Goal: Task Accomplishment & Management: Complete application form

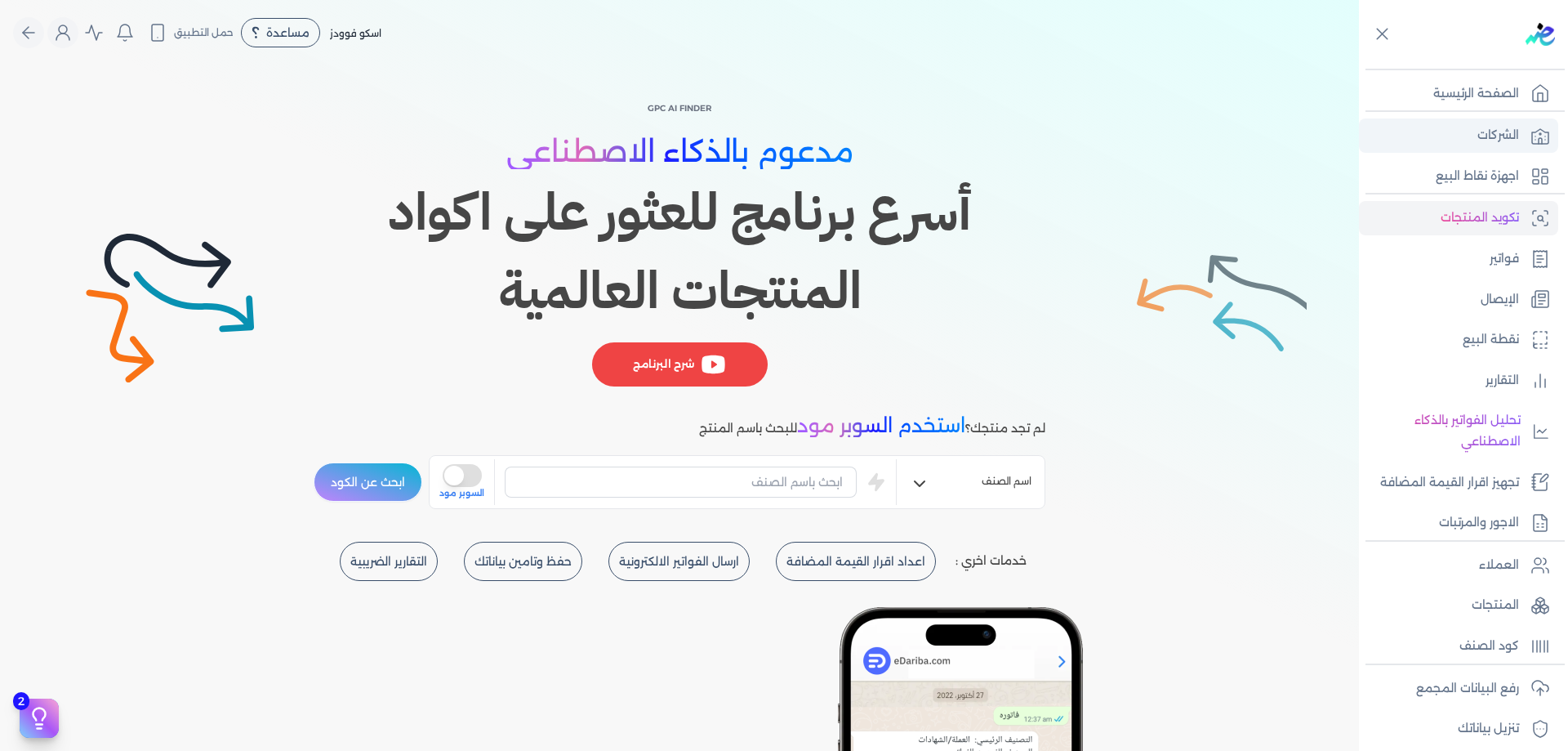
click at [1488, 133] on p "الشركات" at bounding box center [1498, 135] width 41 height 22
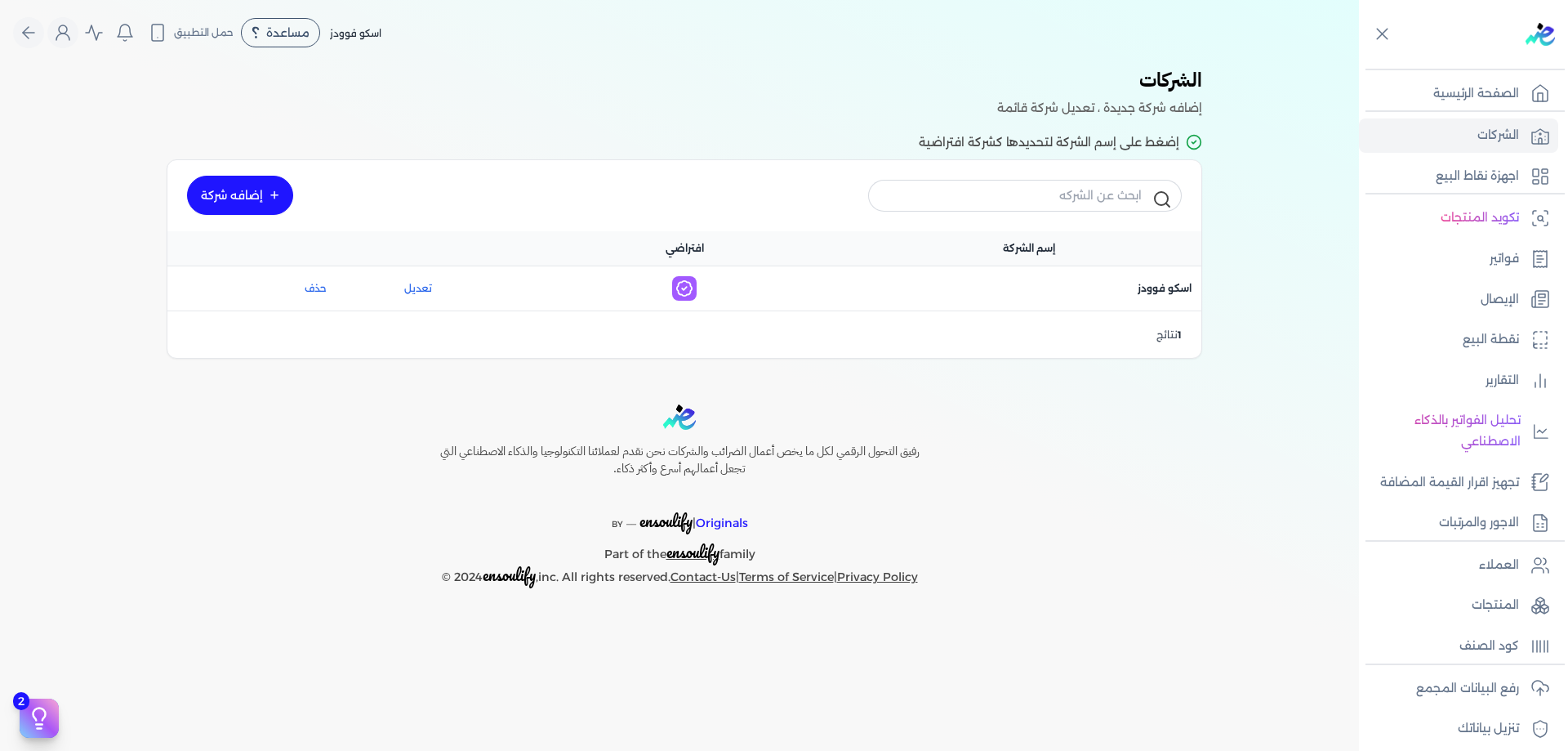
click at [265, 202] on link "إضافه شركة" at bounding box center [240, 196] width 106 height 39
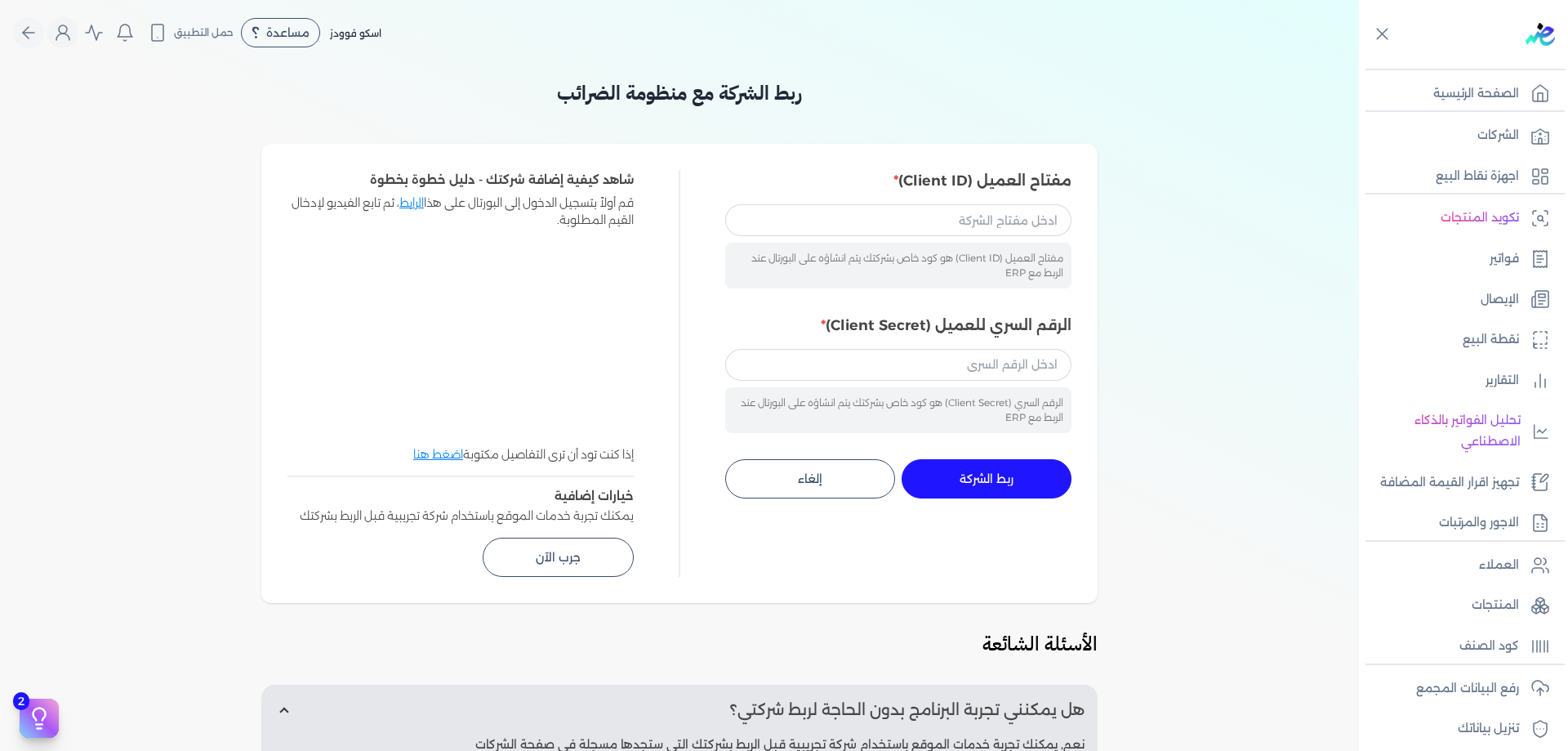
click at [422, 203] on span "قم أولاً بتسجيل الدخول إلى البورتال على هذا الرابط ، ثم تابع الفيديو لإدخال الق…" at bounding box center [461, 212] width 346 height 34
click at [415, 200] on link "الرابط" at bounding box center [411, 203] width 24 height 14
click at [443, 457] on link "اضغط هنا" at bounding box center [439, 454] width 50 height 14
click at [579, 564] on button "جرب الآن" at bounding box center [558, 557] width 151 height 39
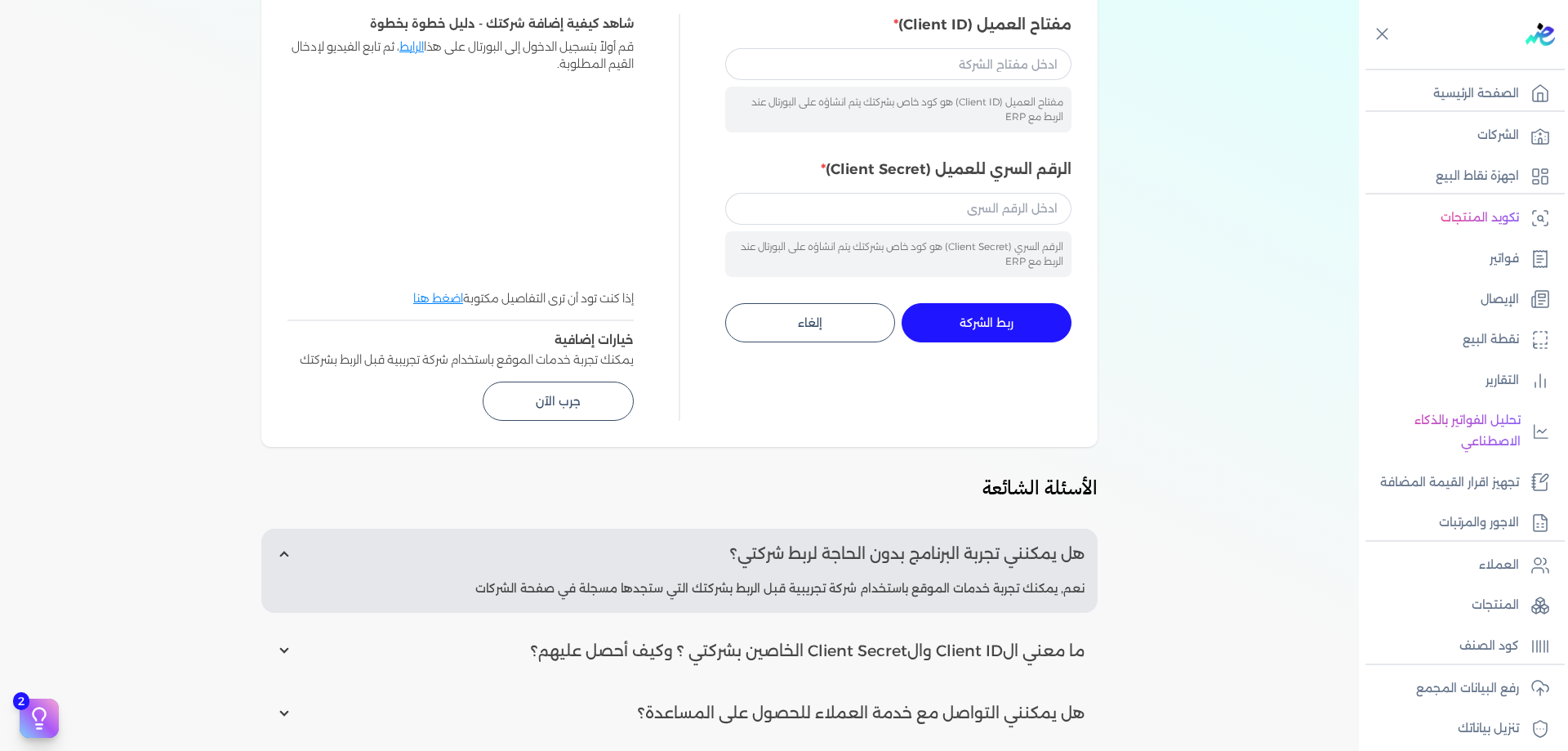
scroll to position [136, 0]
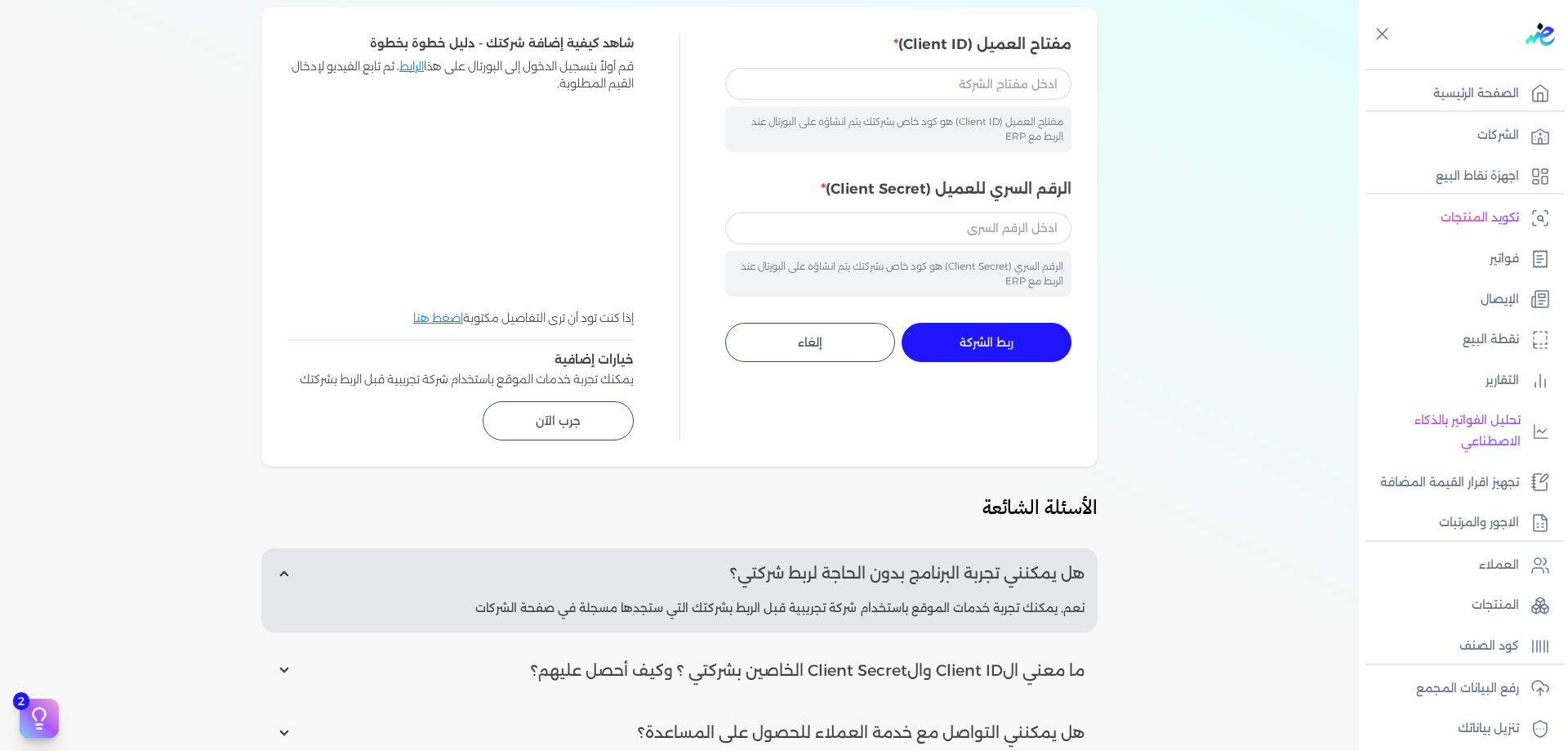
click at [882, 193] on label "الرقم السري للعميل (Client Secret)" at bounding box center [899, 189] width 346 height 22
click at [882, 213] on input "الرقم السري للعميل (Client Secret)" at bounding box center [899, 228] width 346 height 31
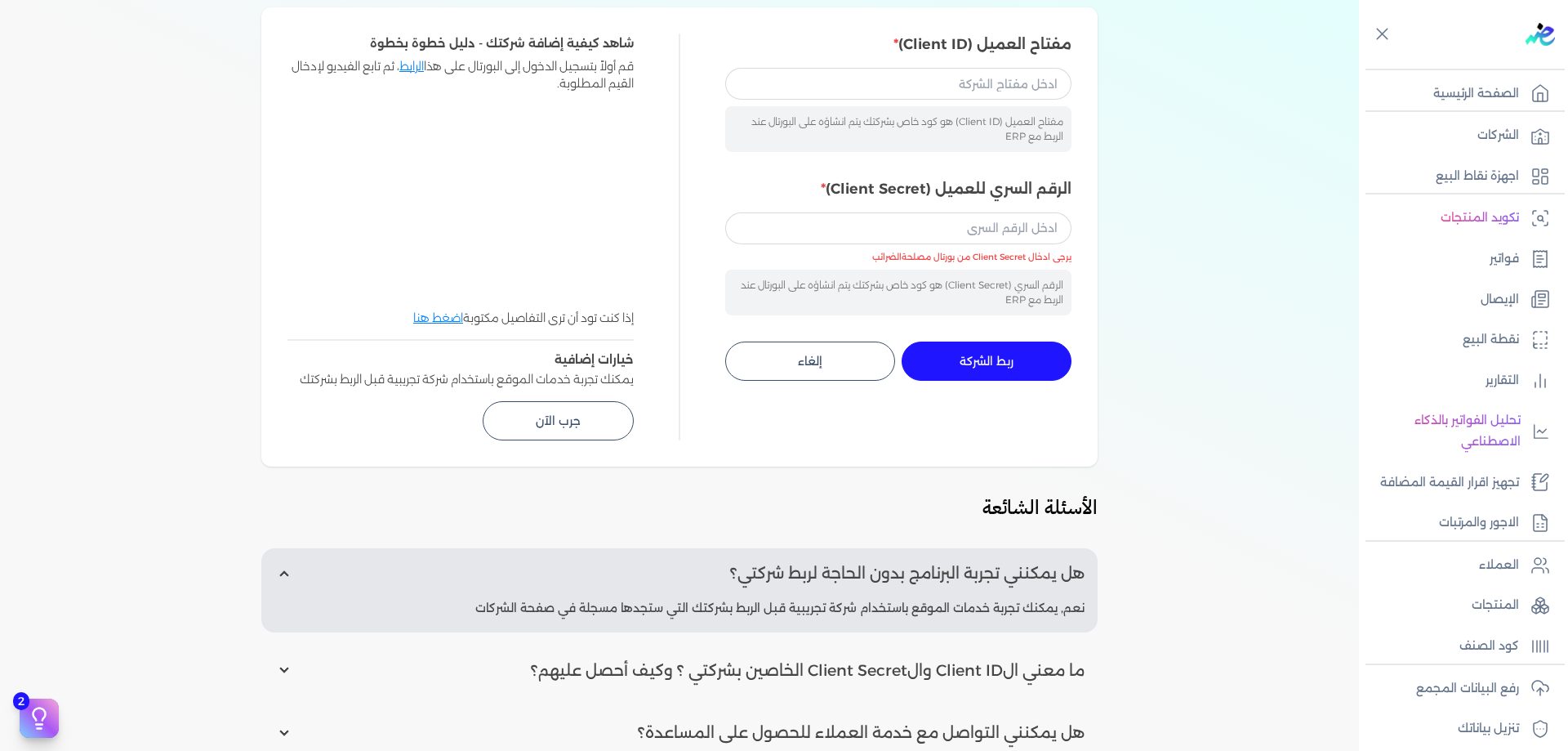
click at [937, 118] on div "مفتاح العميل (Client ID) هو كود خاص بشركتك يتم انشاؤه على البورتال عند الربط مع…" at bounding box center [899, 128] width 346 height 46
click at [943, 92] on input "مفتاح العميل (Client ID)" at bounding box center [899, 83] width 346 height 31
click at [914, 250] on div "الرقم السري (Client Secret) هو كود خاص بشركتك يتم انشاؤه على البورتال عند الربط…" at bounding box center [899, 264] width 346 height 103
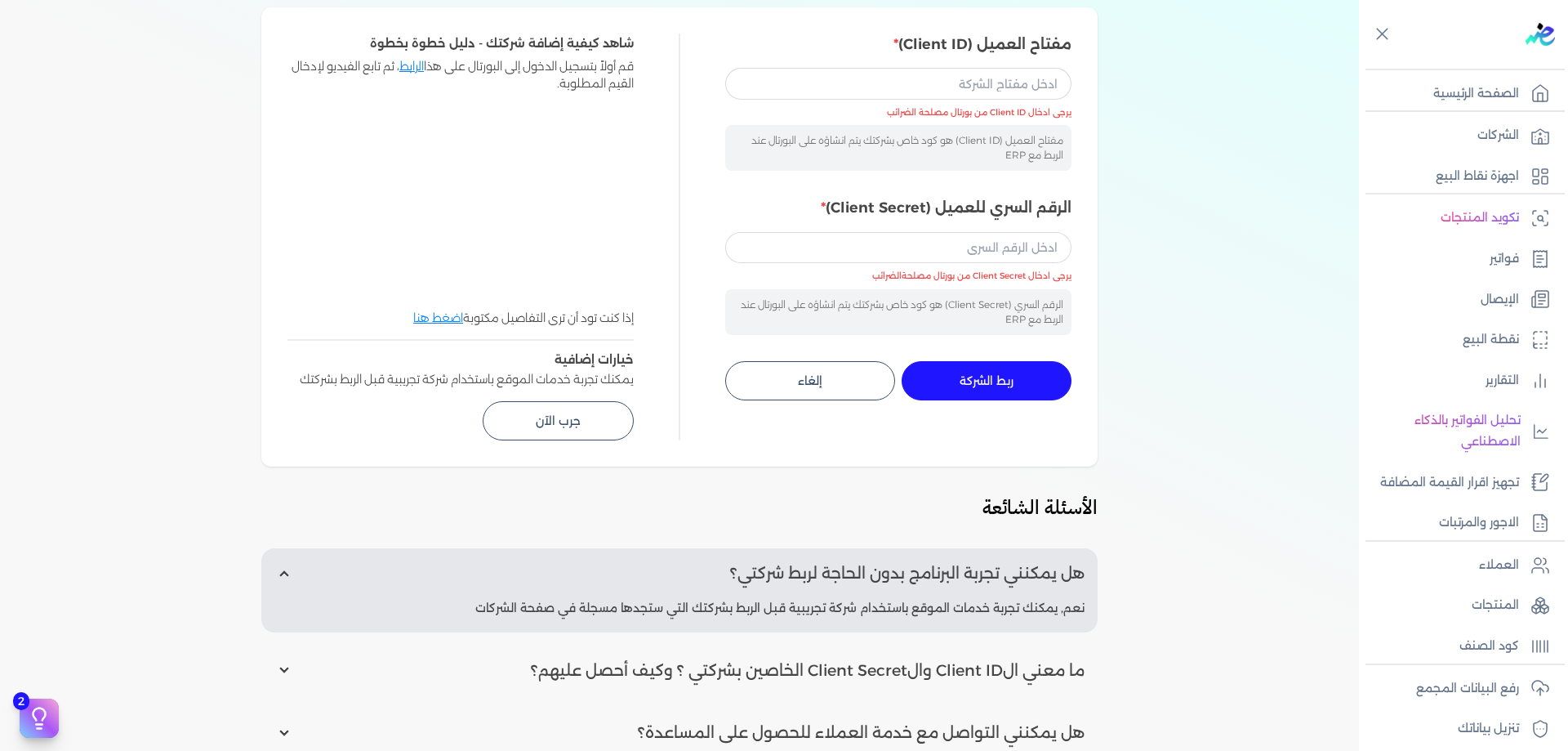
click at [925, 218] on label "الرقم السري للعميل (Client Secret)" at bounding box center [899, 207] width 346 height 22
click at [925, 232] on input "الرقم السري للعميل (Client Secret)" at bounding box center [899, 248] width 346 height 31
click at [925, 218] on label "الرقم السري للعميل (Client Secret)" at bounding box center [899, 207] width 346 height 22
click at [925, 232] on input "الرقم السري للعميل (Client Secret)" at bounding box center [899, 248] width 346 height 31
click at [928, 233] on input "الرقم السري للعميل (Client Secret)" at bounding box center [899, 248] width 346 height 31
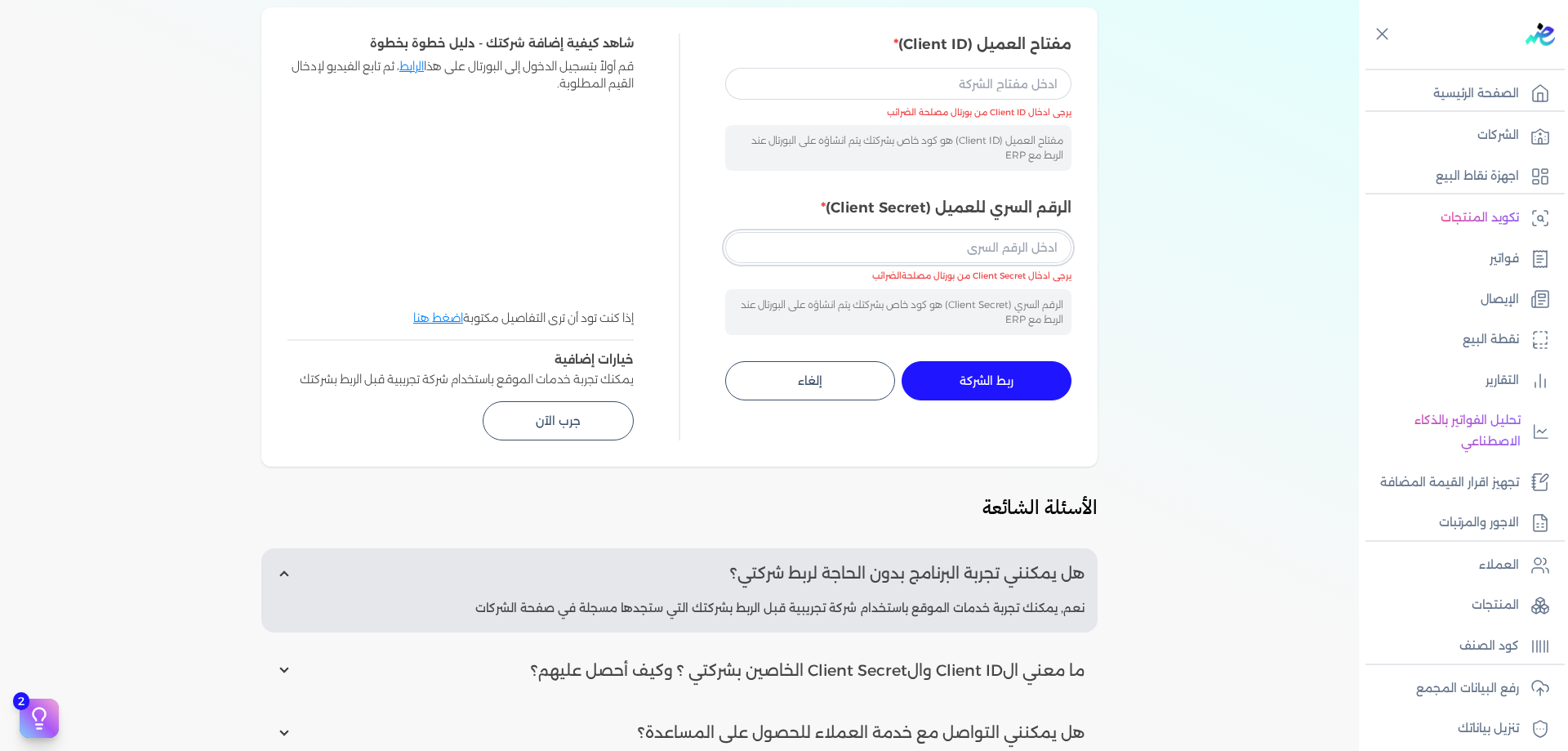
click at [928, 233] on input "الرقم السري للعميل (Client Secret)" at bounding box center [899, 248] width 346 height 31
click at [804, 214] on label "الرقم السري للعميل (Client Secret)" at bounding box center [899, 207] width 346 height 22
click at [804, 232] on input "الرقم السري للعميل (Client Secret)" at bounding box center [899, 248] width 346 height 31
click at [873, 93] on input "مفتاح العميل (Client ID)" at bounding box center [899, 83] width 346 height 31
click at [875, 87] on input "مفتاح العميل (Client ID)" at bounding box center [899, 83] width 346 height 31
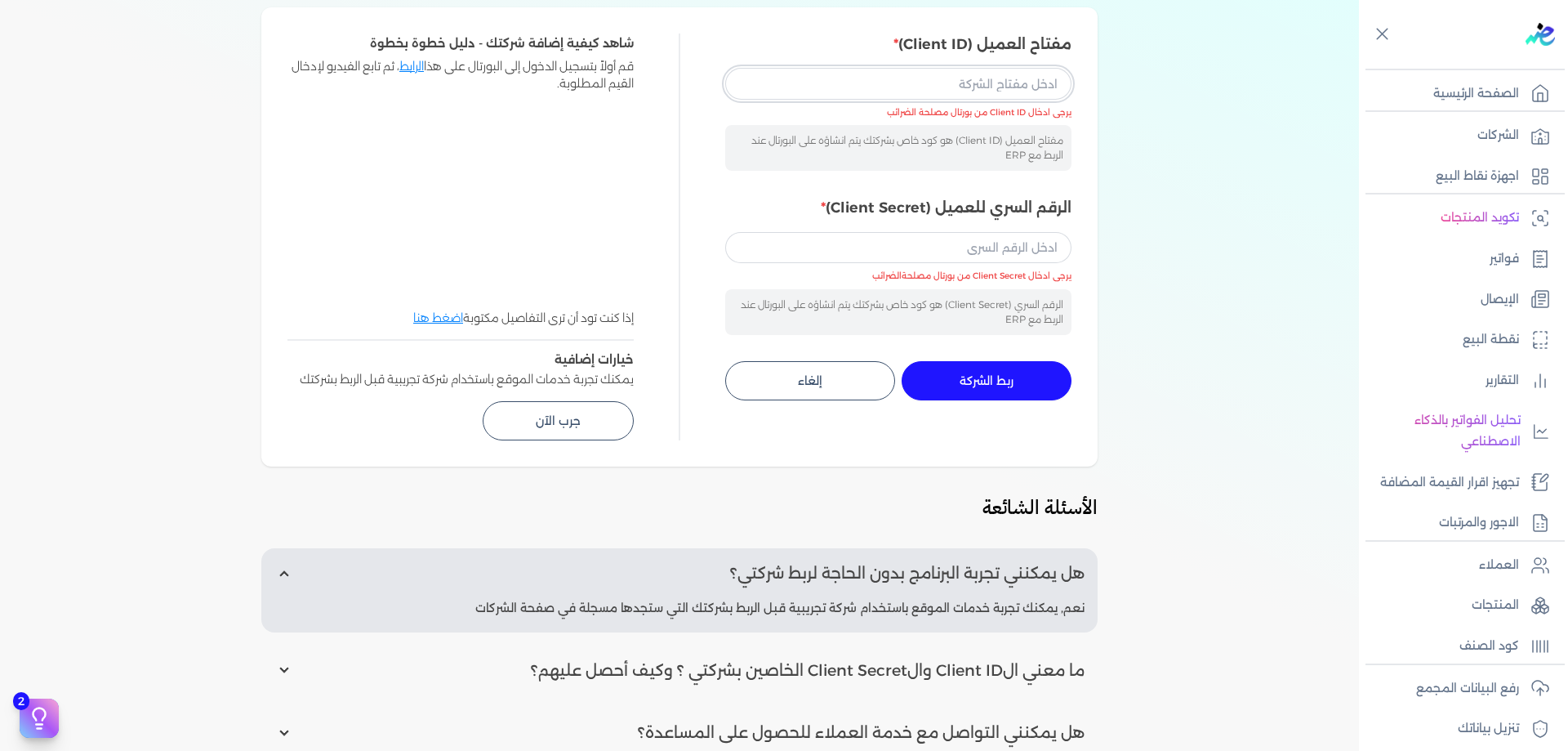
click at [878, 85] on input "مفتاح العميل (Client ID)" at bounding box center [899, 83] width 346 height 31
click at [873, 85] on input "مفتاح العميل (Client ID)" at bounding box center [899, 83] width 346 height 31
paste input "6696475f-e5f0-4143-abd7-376868d3f27d"
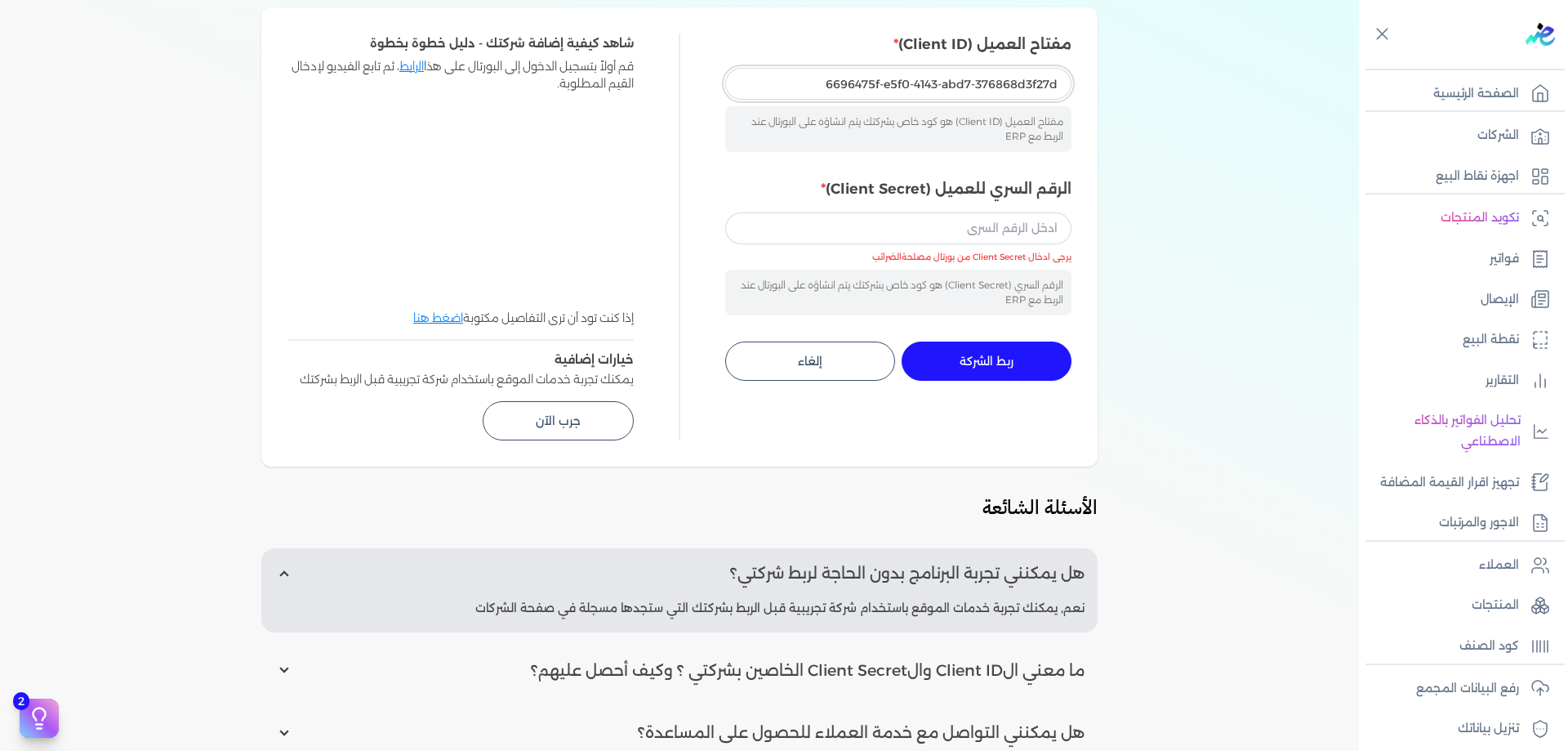
type input "6696475f-e5f0-4143-abd7-376868d3f27d"
click at [971, 233] on input "الرقم السري للعميل (Client Secret)" at bounding box center [899, 228] width 346 height 31
paste input "bf3d8dad-f83c-4477-8762-dcbec1c20ea8"
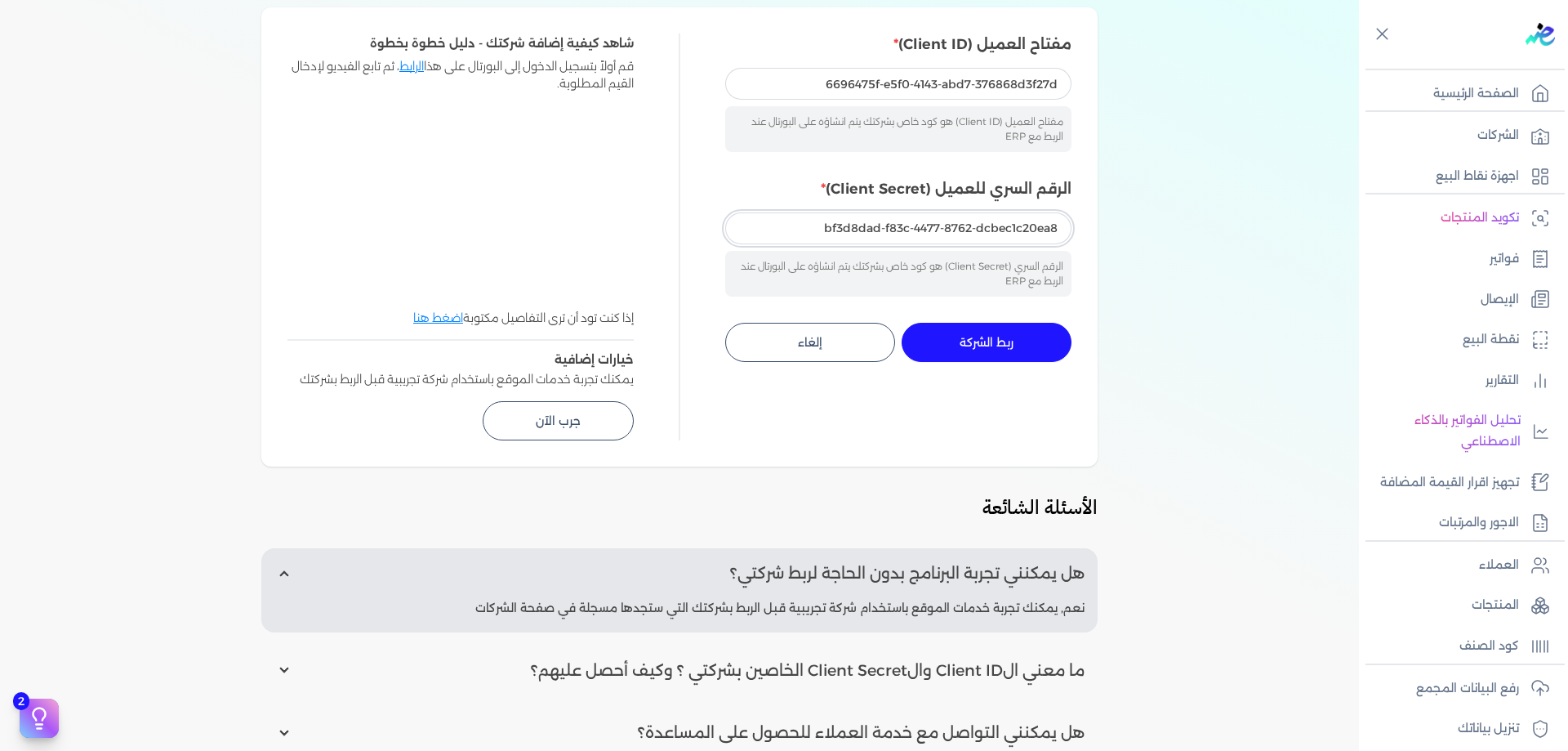
type input "bf3d8dad-f83c-4477-8762-dcbec1c20ea8"
click at [1170, 284] on div "ربط الشركة مع منظومة الضرائب مفتاح العميل (Client ID) 6696475f-e5f0-4143-abd7-3…" at bounding box center [679, 412] width 1359 height 941
click at [1028, 342] on button "ربط الشركة جاري التنفيذ" at bounding box center [986, 343] width 170 height 39
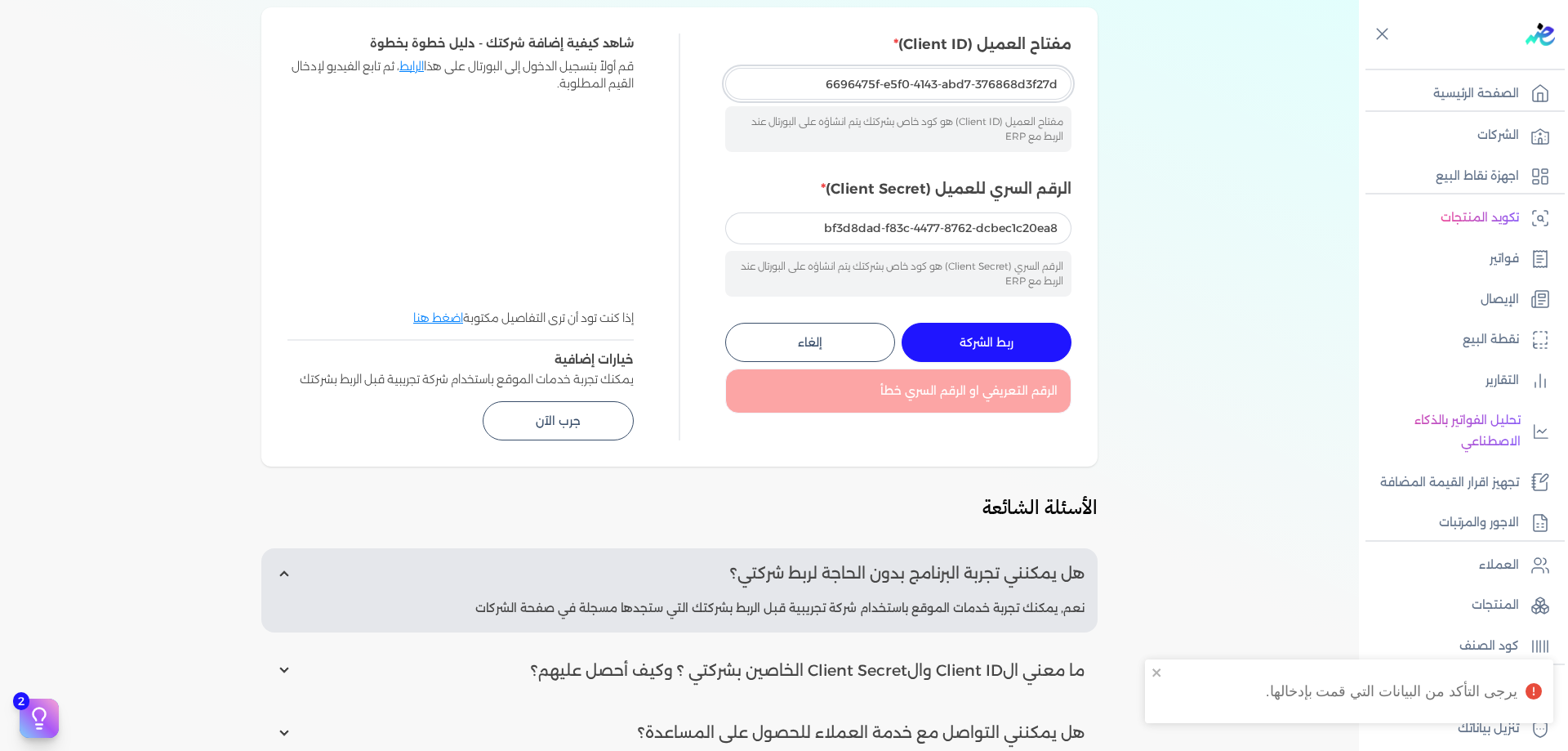
click at [1035, 79] on input "6696475f-e5f0-4143-abd7-376868d3f27d" at bounding box center [899, 83] width 346 height 31
paste input "bf3d8dad-f83c-4477-8762-dcbec1c20ea8"
type input "bf3d8dad-f83c-4477-8762-dcbec1c20ea8"
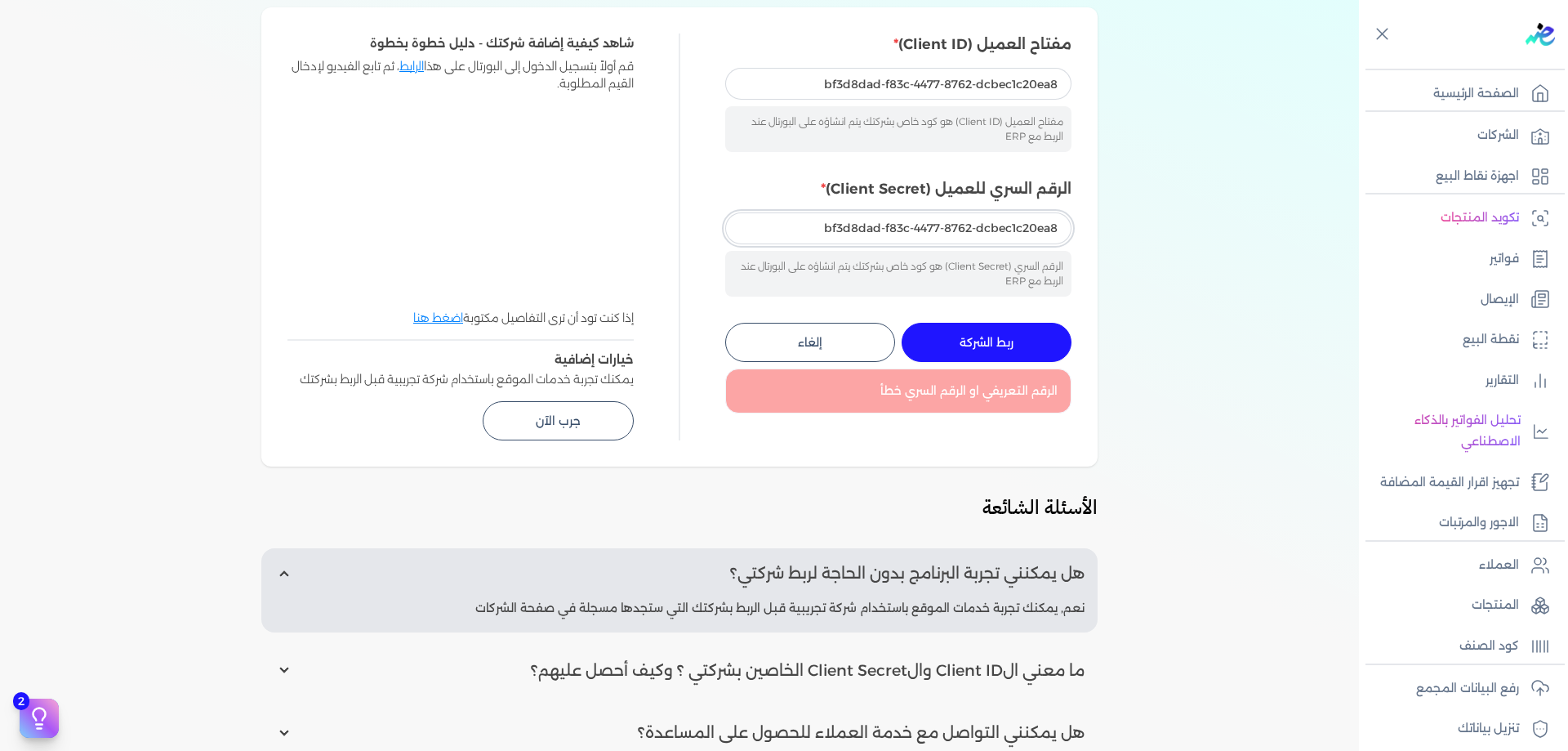
click at [989, 233] on input "bf3d8dad-f83c-4477-8762-dcbec1c20ea8" at bounding box center [899, 228] width 346 height 31
paste input "6696475f-e5f0-4143-abd7-376868d3f27d"
type input "6696475f-e5f0-4143-abd7-376868d3f27d"
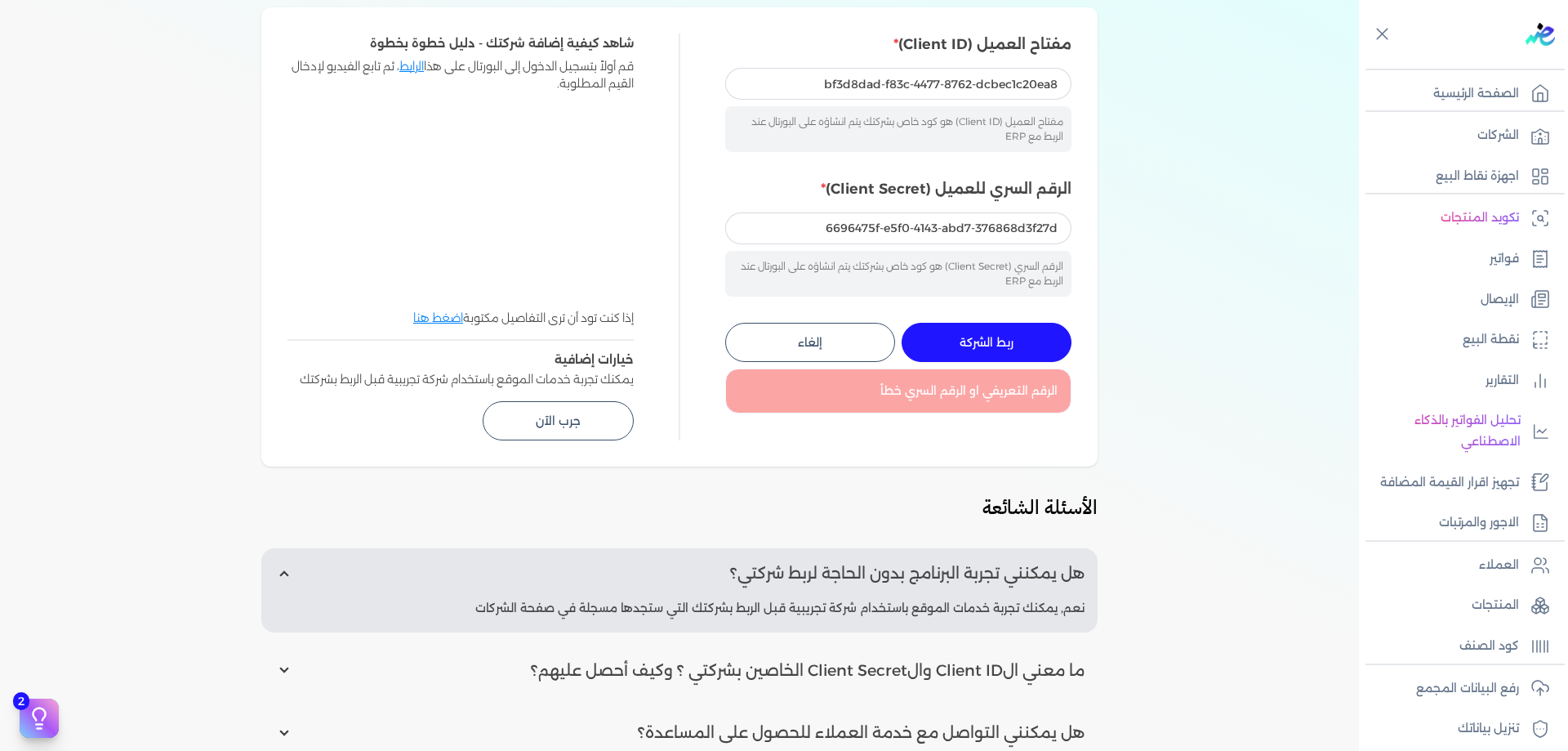
click at [984, 351] on button "ربط الشركة جاري التنفيذ" at bounding box center [986, 343] width 170 height 39
click at [1500, 146] on link "الشركات" at bounding box center [1459, 135] width 199 height 34
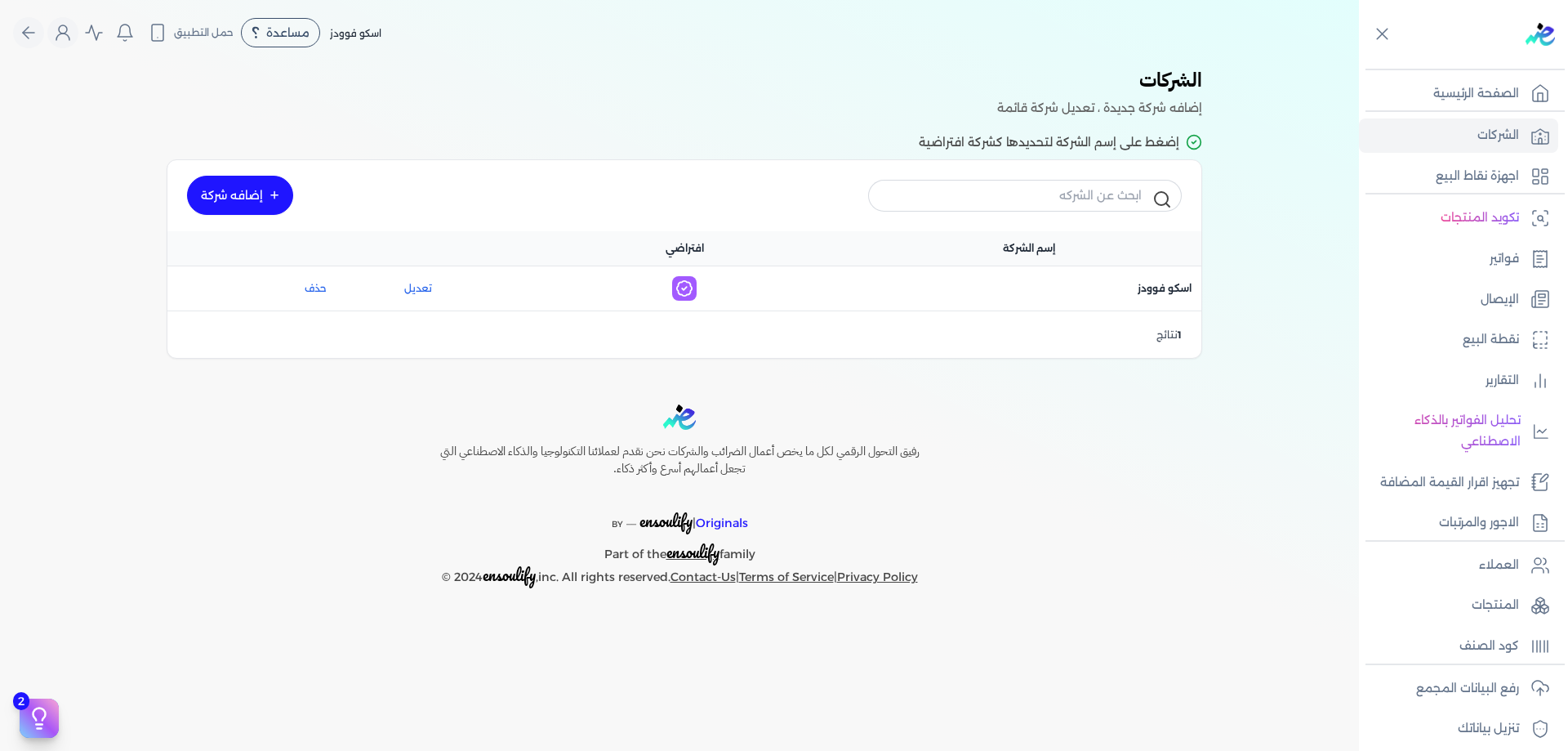
click at [1164, 278] on div "اسم الشركة : اسكو فوودز" at bounding box center [1029, 288] width 344 height 34
click at [1153, 299] on div "اسم الشركة : اسكو فوودز" at bounding box center [1029, 288] width 344 height 34
click at [1156, 291] on span "اسم الشركة : اسكو فوودز" at bounding box center [1165, 288] width 54 height 14
